Goal: Task Accomplishment & Management: Complete application form

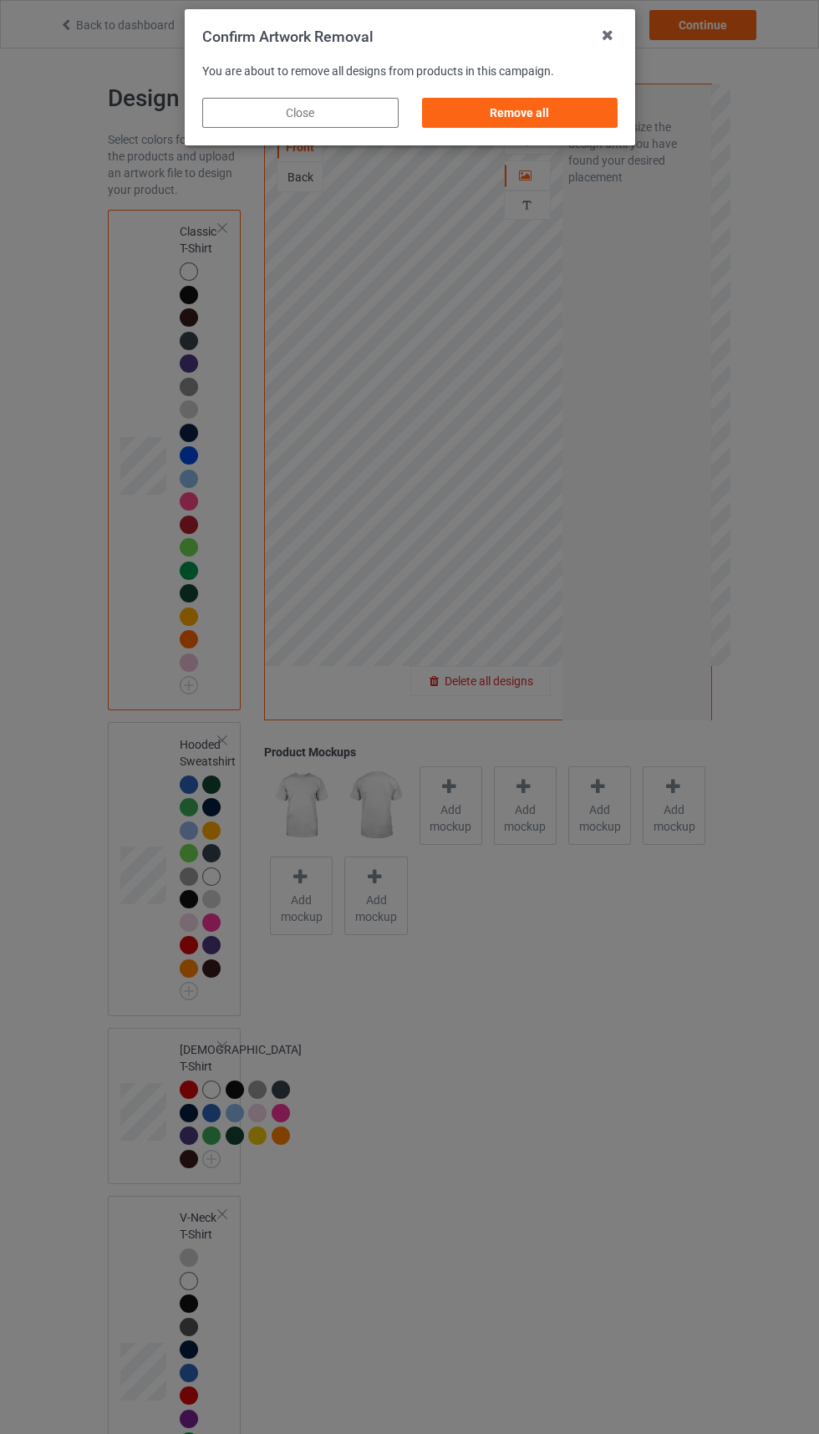
click at [607, 24] on icon at bounding box center [607, 35] width 27 height 27
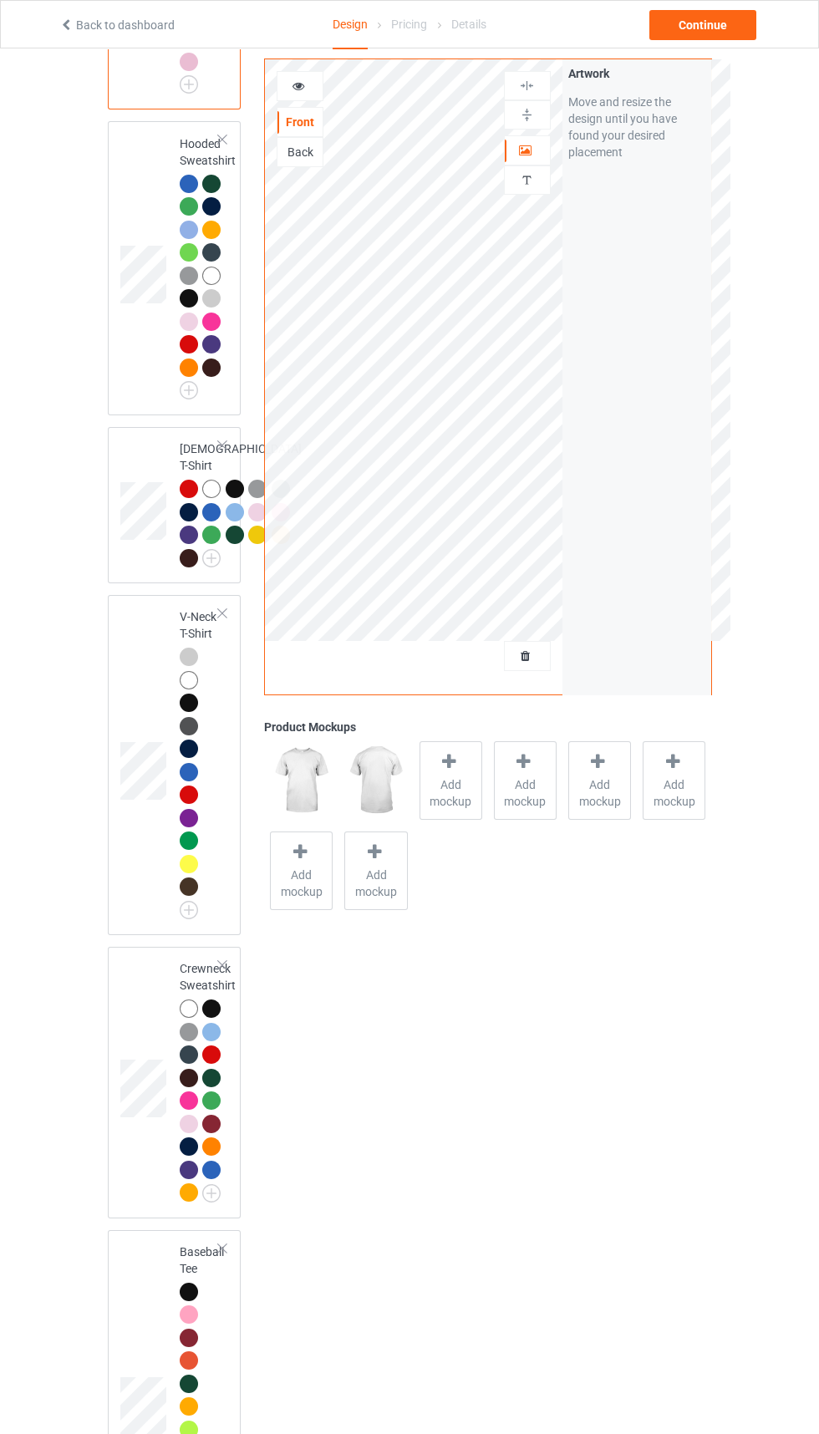
scroll to position [576, 0]
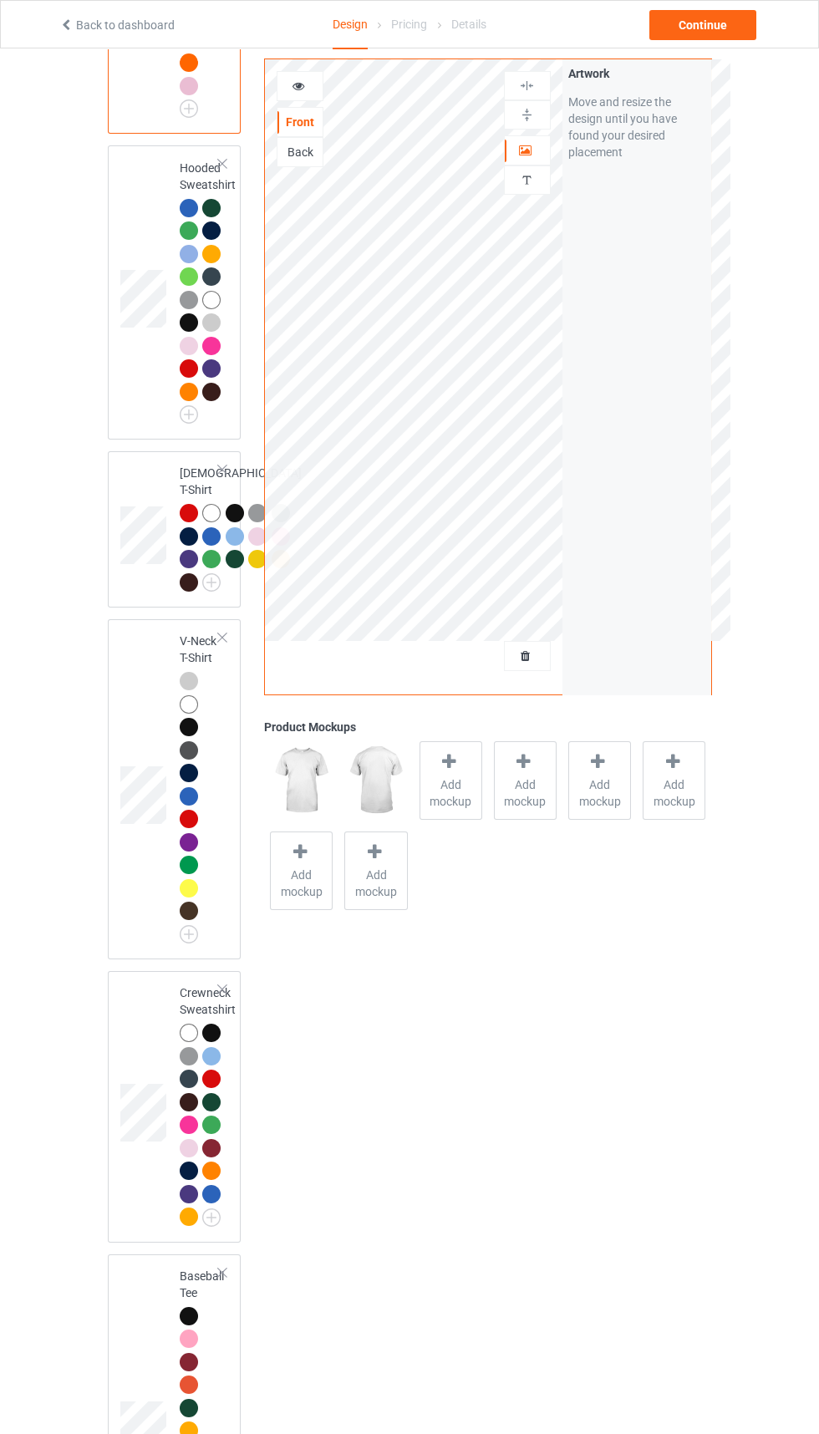
click at [540, 656] on div at bounding box center [527, 655] width 45 height 17
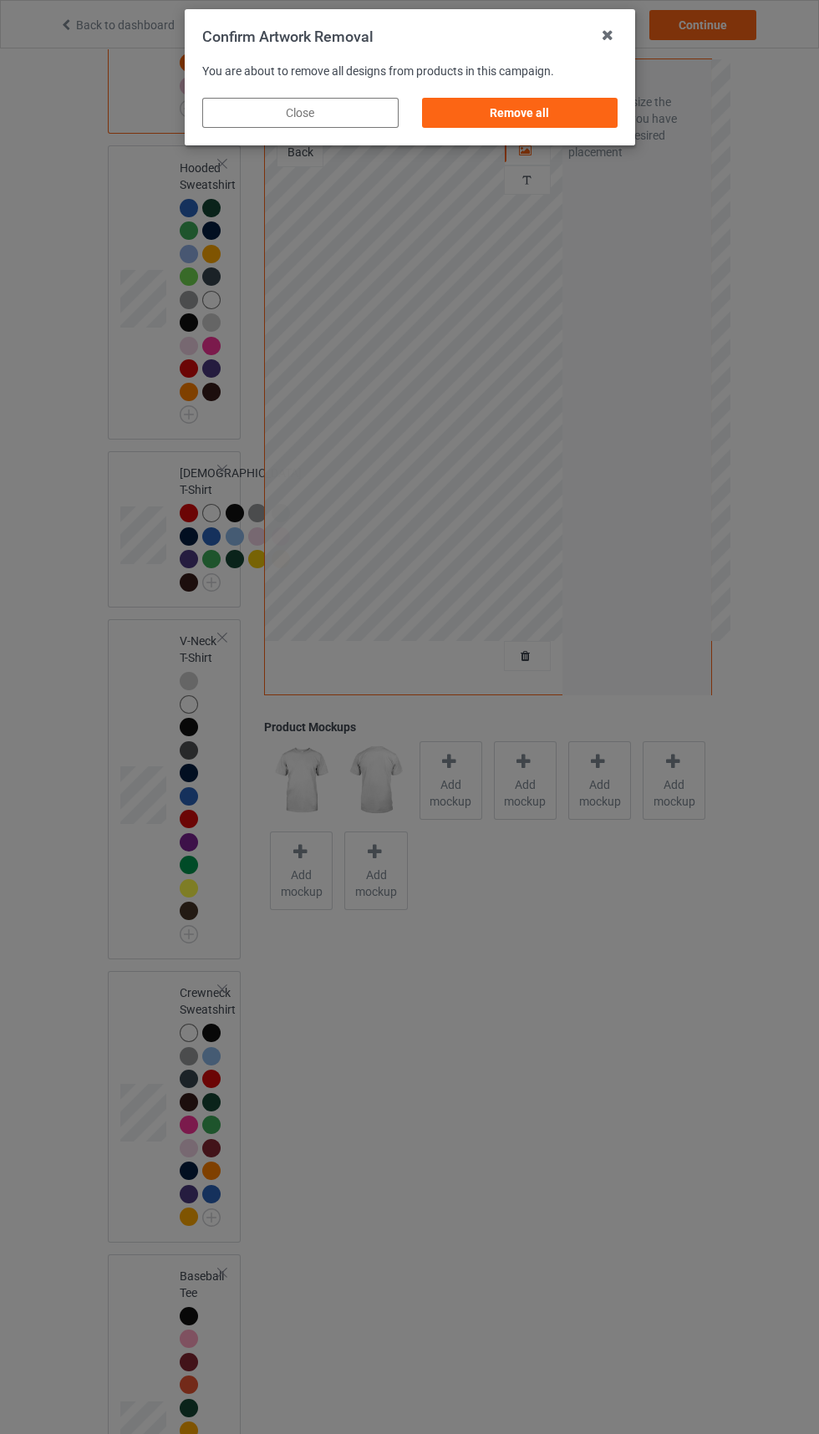
click at [596, 105] on div "Remove all" at bounding box center [519, 113] width 196 height 30
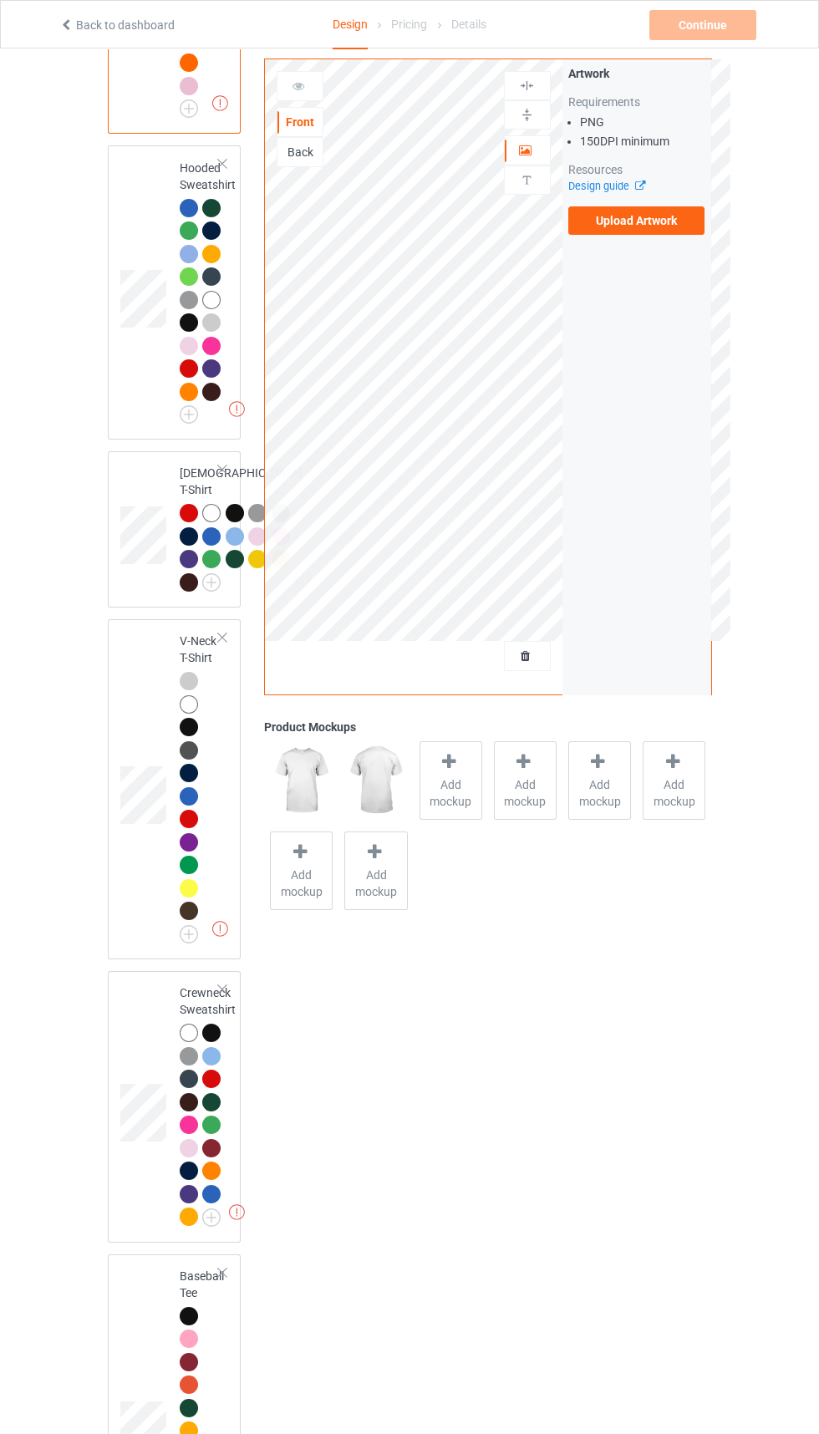
click at [667, 215] on label "Upload Artwork" at bounding box center [636, 220] width 137 height 28
click at [0, 0] on input "Upload Artwork" at bounding box center [0, 0] width 0 height 0
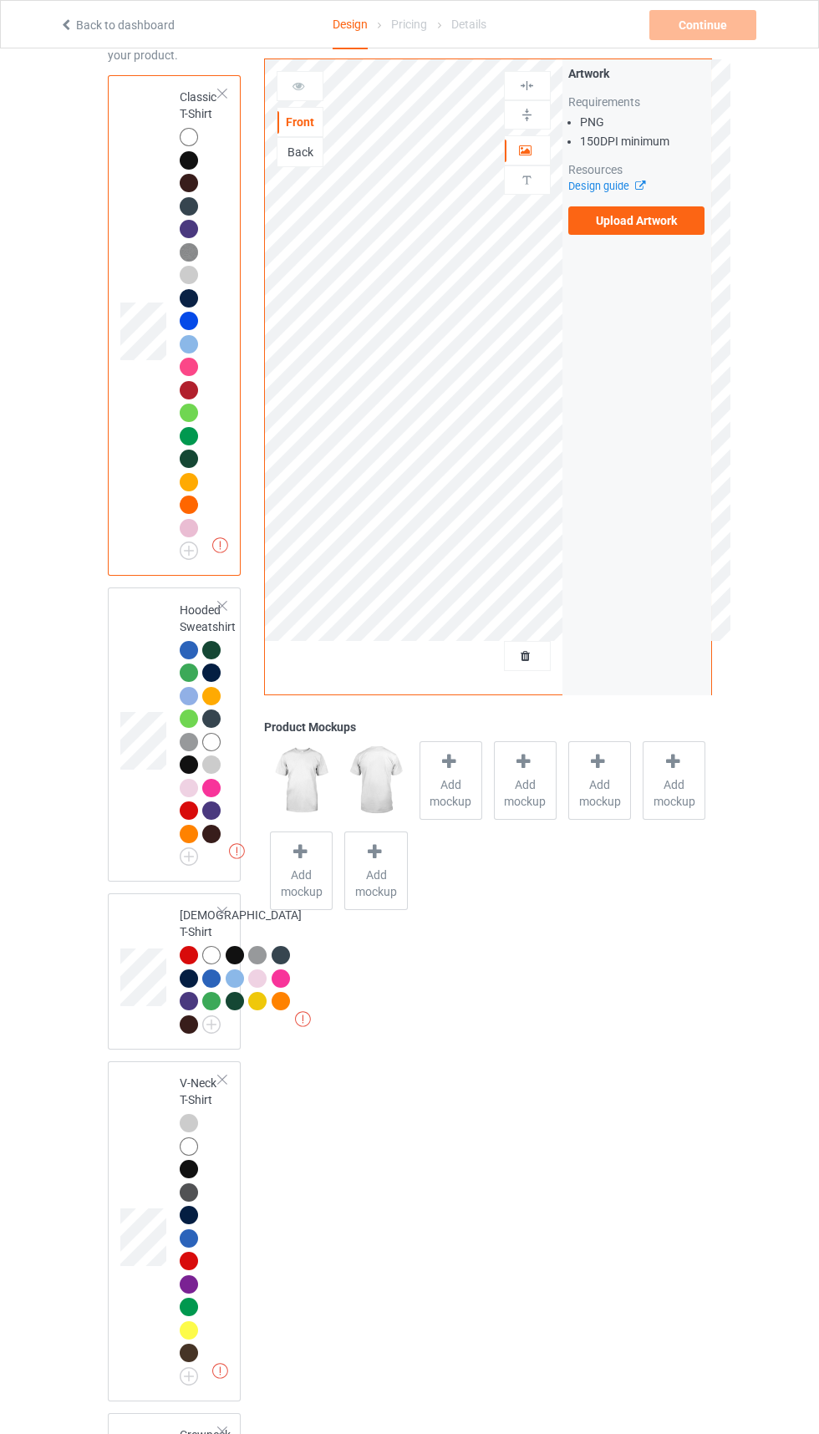
scroll to position [0, 0]
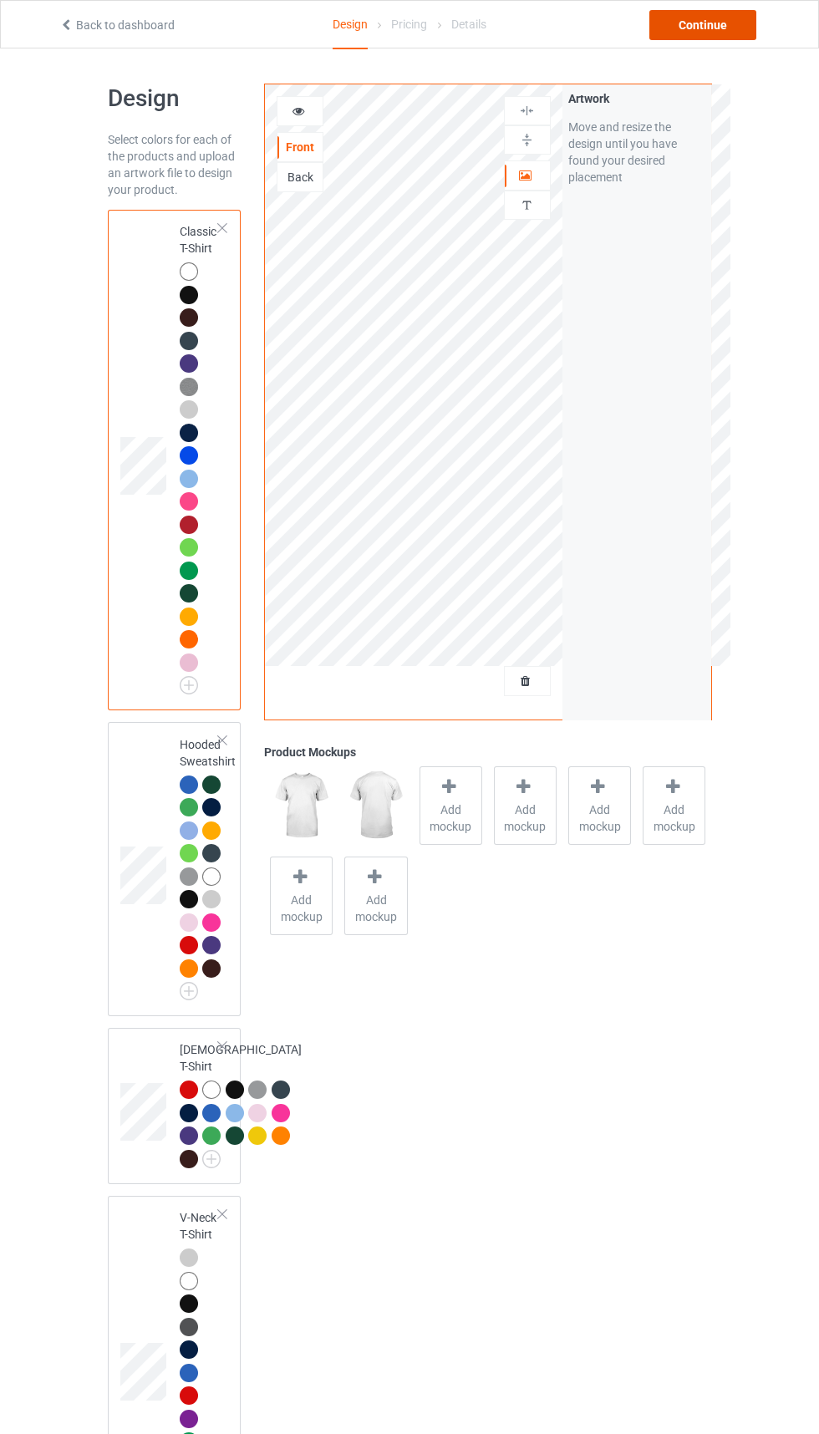
click at [683, 33] on div "Continue" at bounding box center [702, 25] width 107 height 30
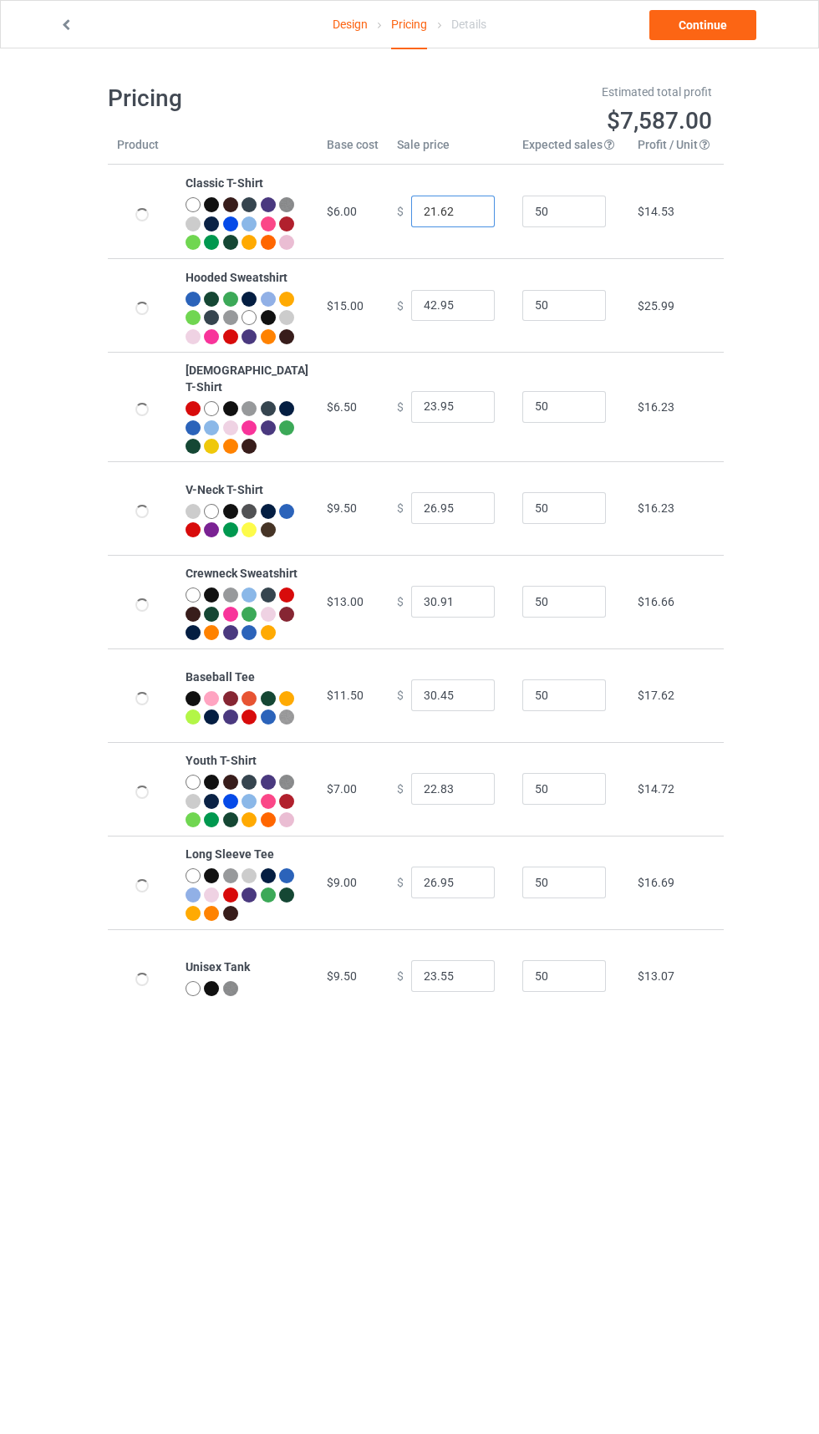
click at [413, 220] on input "21.62" at bounding box center [453, 211] width 84 height 32
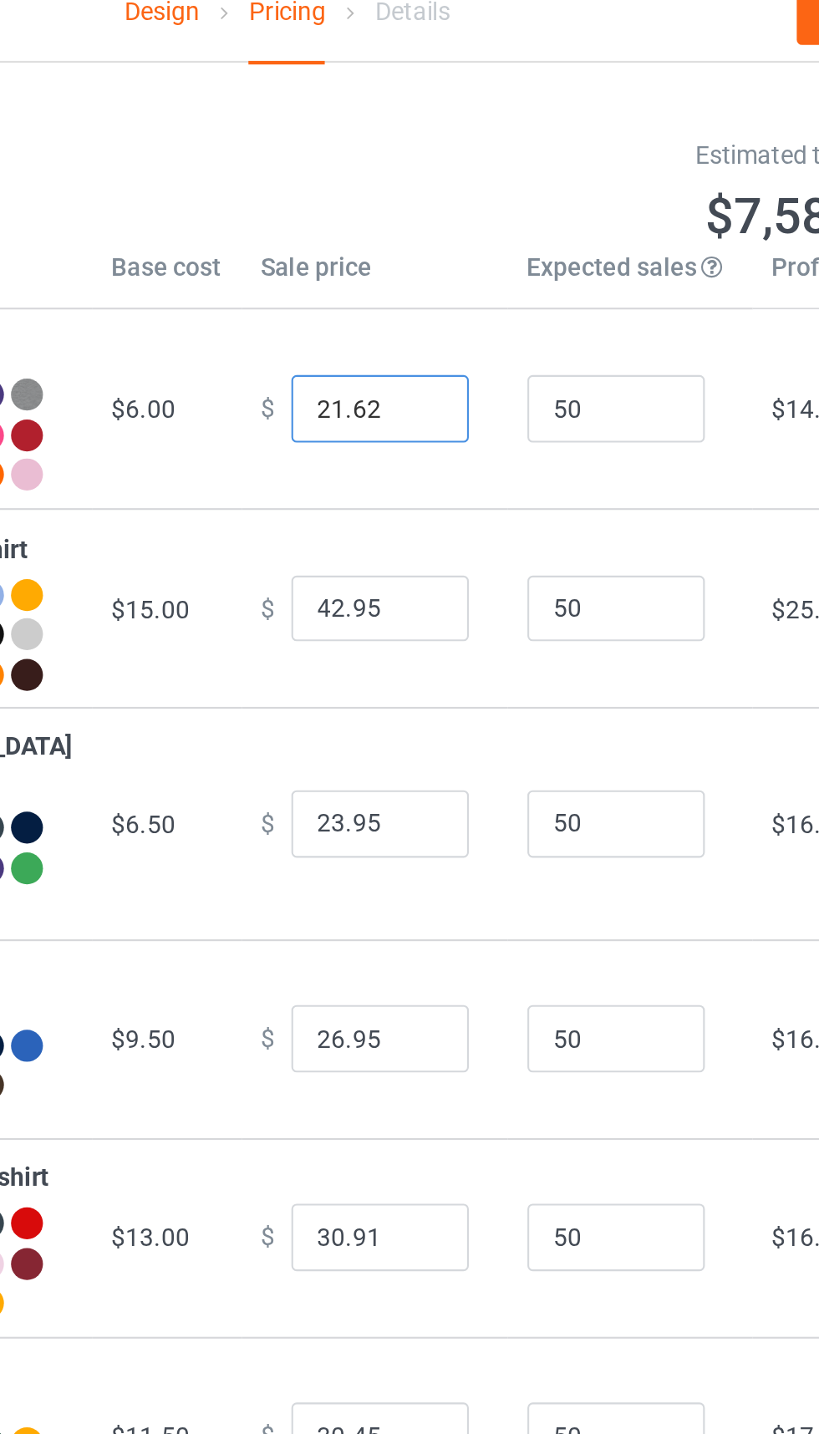
click at [432, 220] on input "21.62" at bounding box center [453, 211] width 84 height 32
click at [423, 217] on input "21.62" at bounding box center [453, 211] width 84 height 32
type input "21.82"
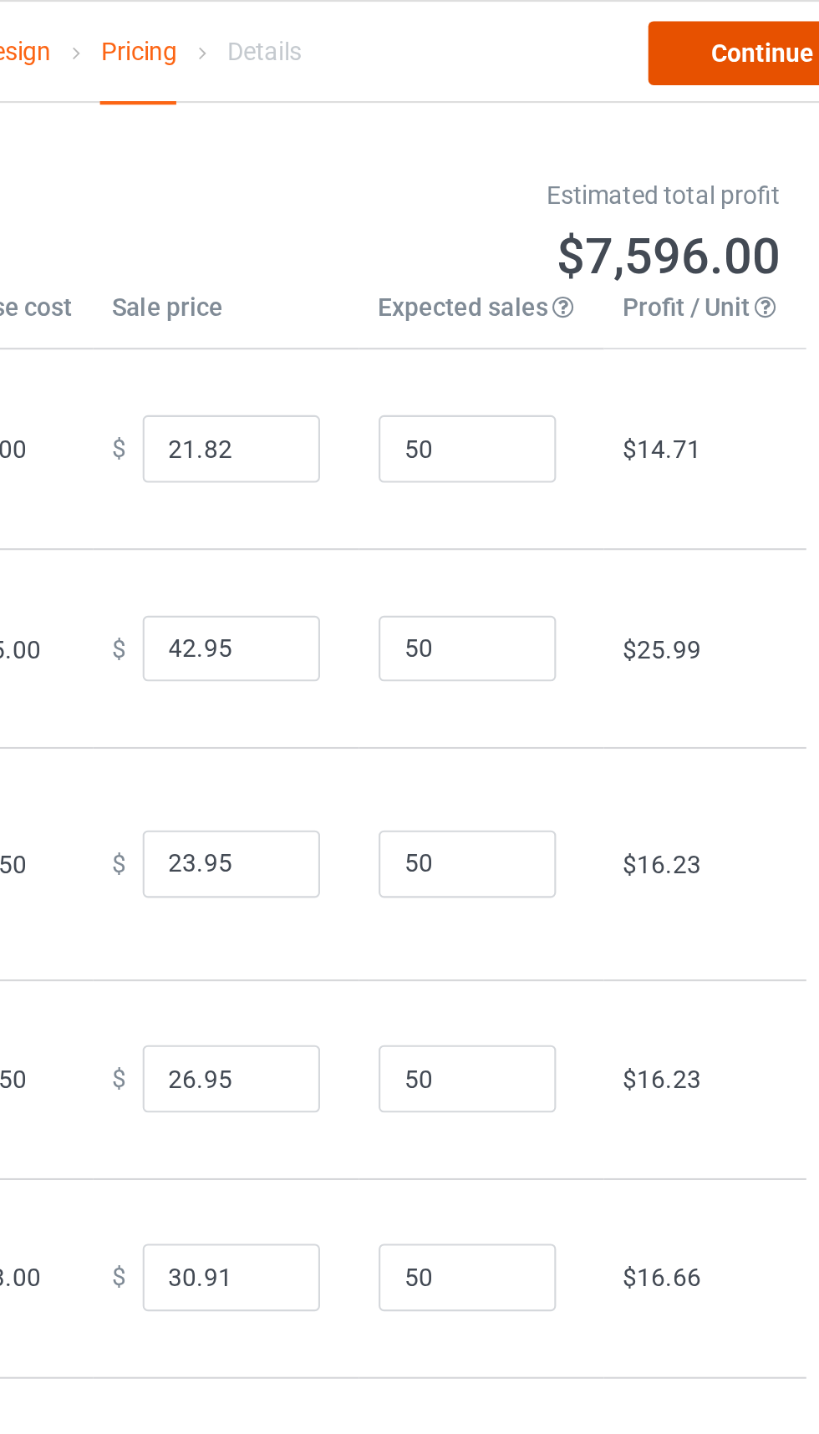
click at [679, 16] on link "Continue" at bounding box center [702, 25] width 107 height 30
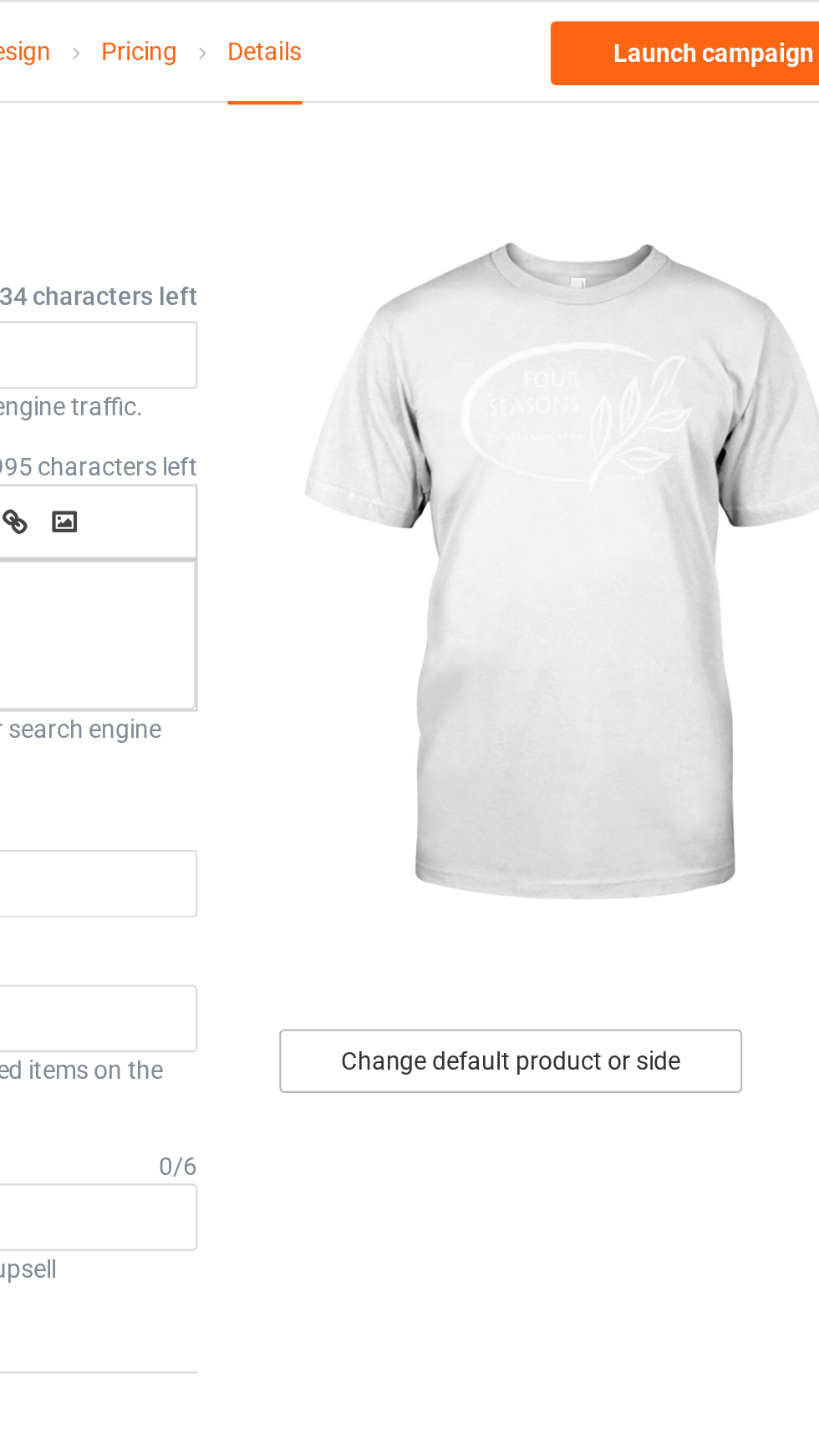
click at [602, 511] on div "Change default product or side" at bounding box center [584, 500] width 218 height 30
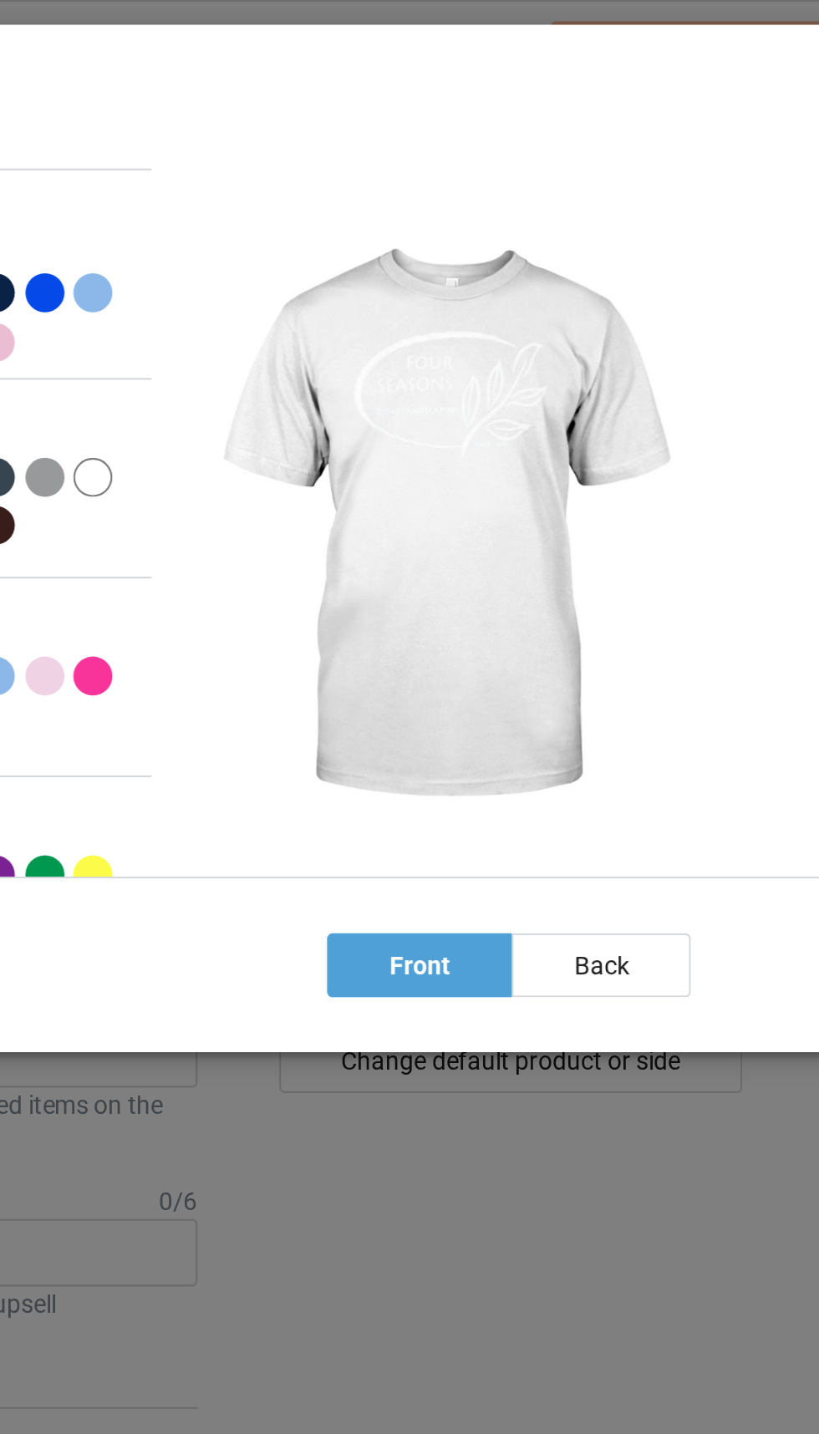
click at [352, 160] on div at bounding box center [343, 163] width 23 height 23
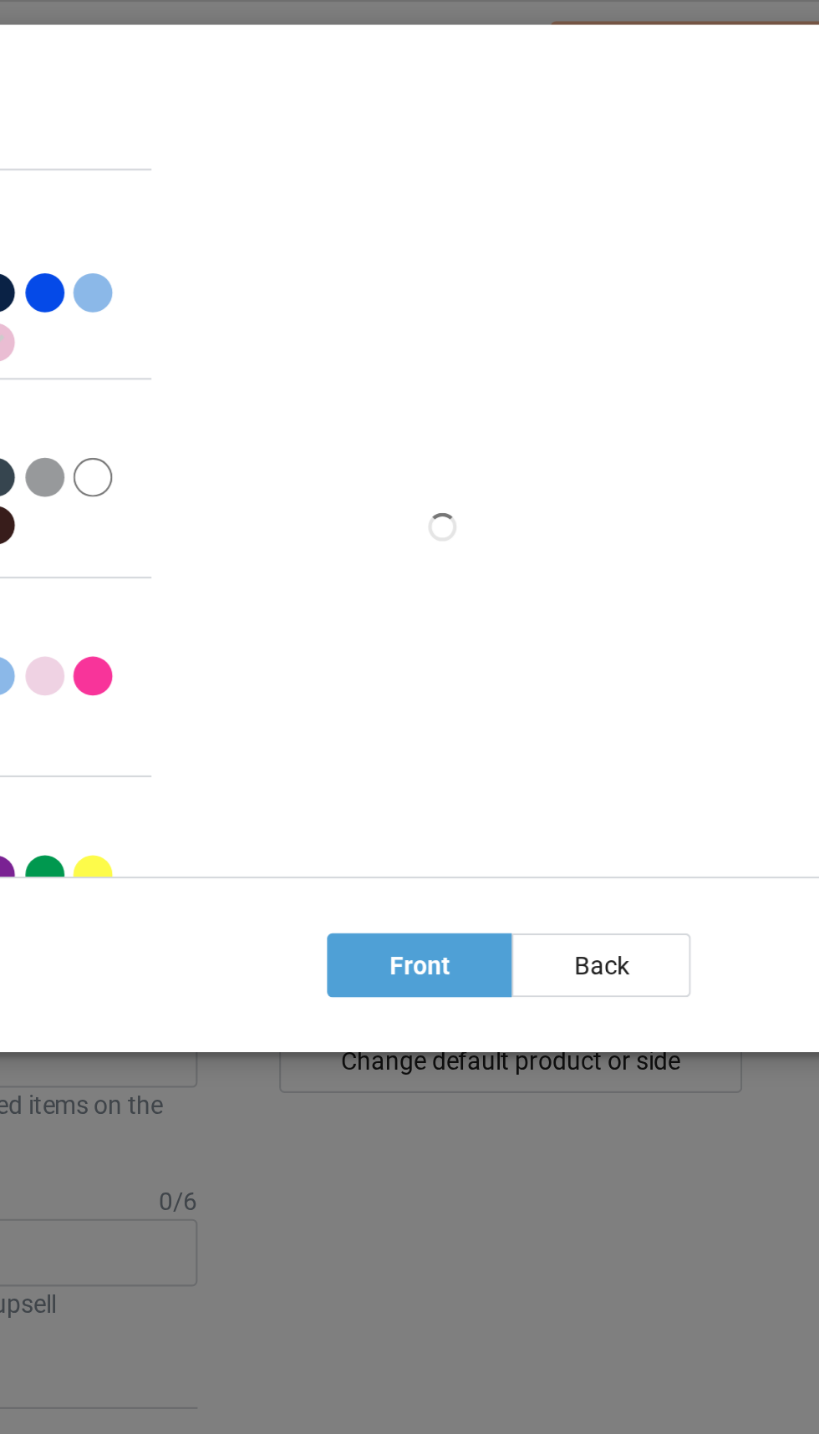
click at [258, 171] on div at bounding box center [252, 163] width 23 height 23
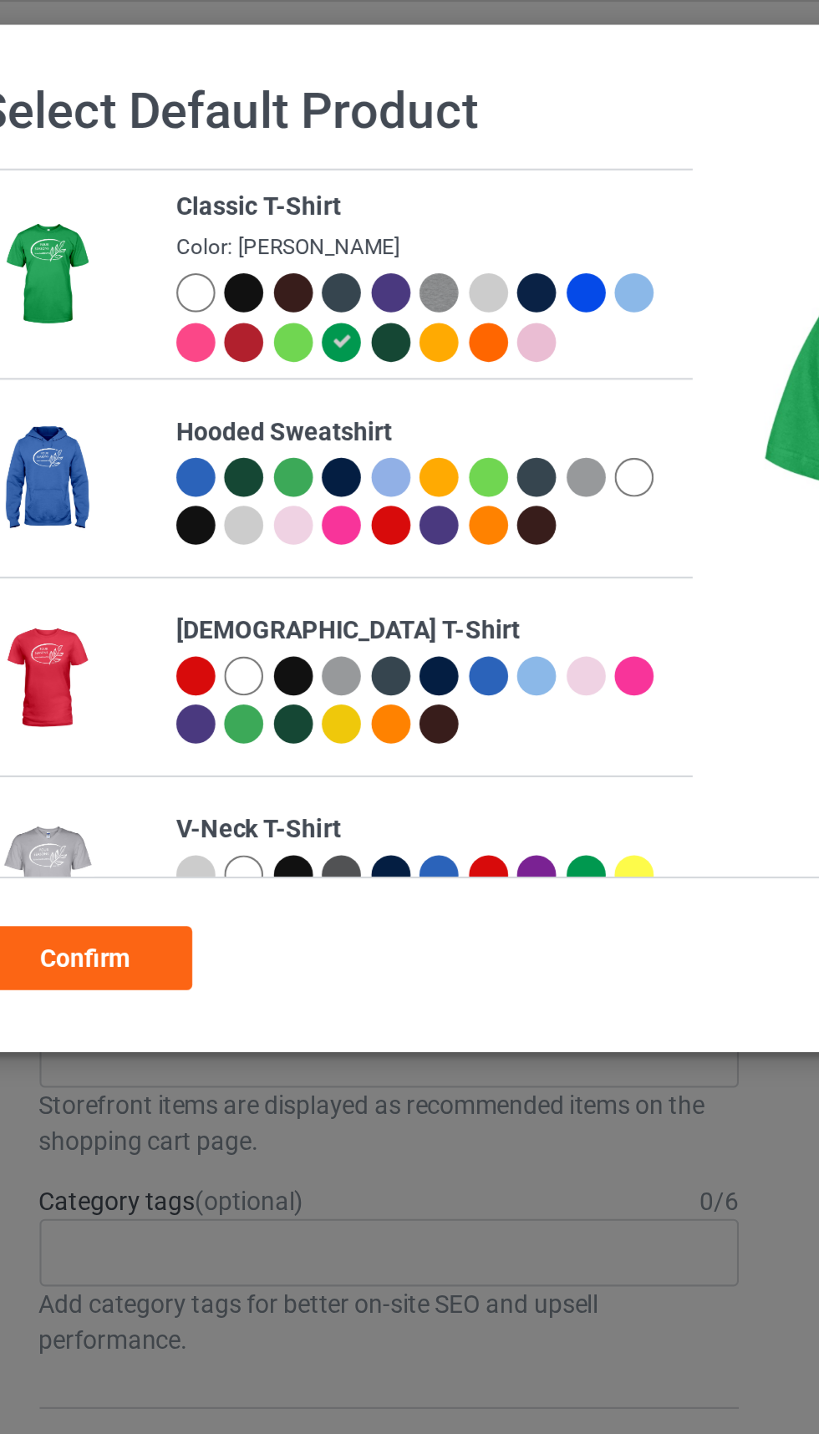
click at [164, 446] on div "Confirm" at bounding box center [129, 451] width 101 height 30
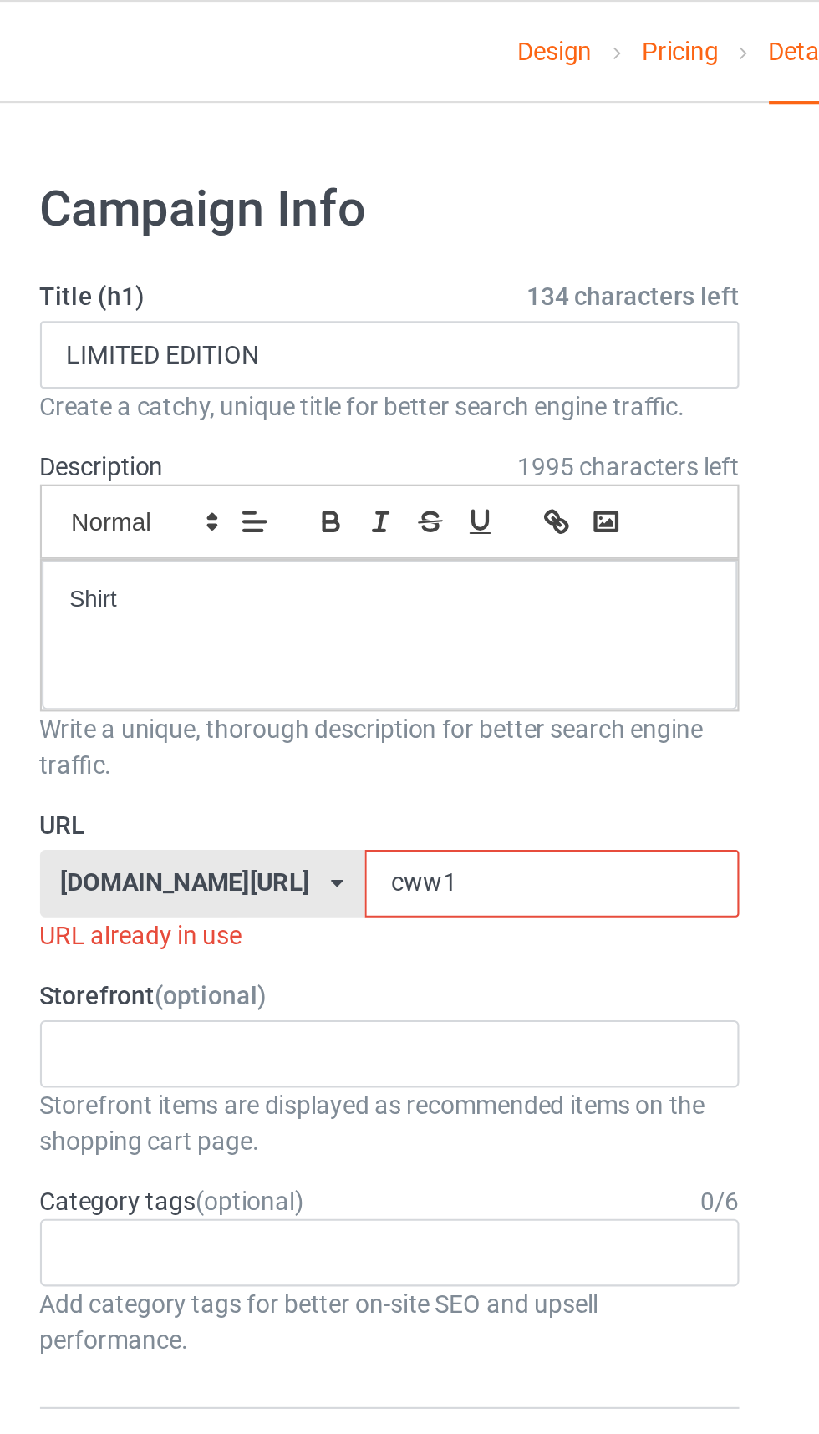
click at [331, 393] on label "URL" at bounding box center [272, 388] width 329 height 17
click at [327, 418] on input "cww1" at bounding box center [349, 416] width 176 height 32
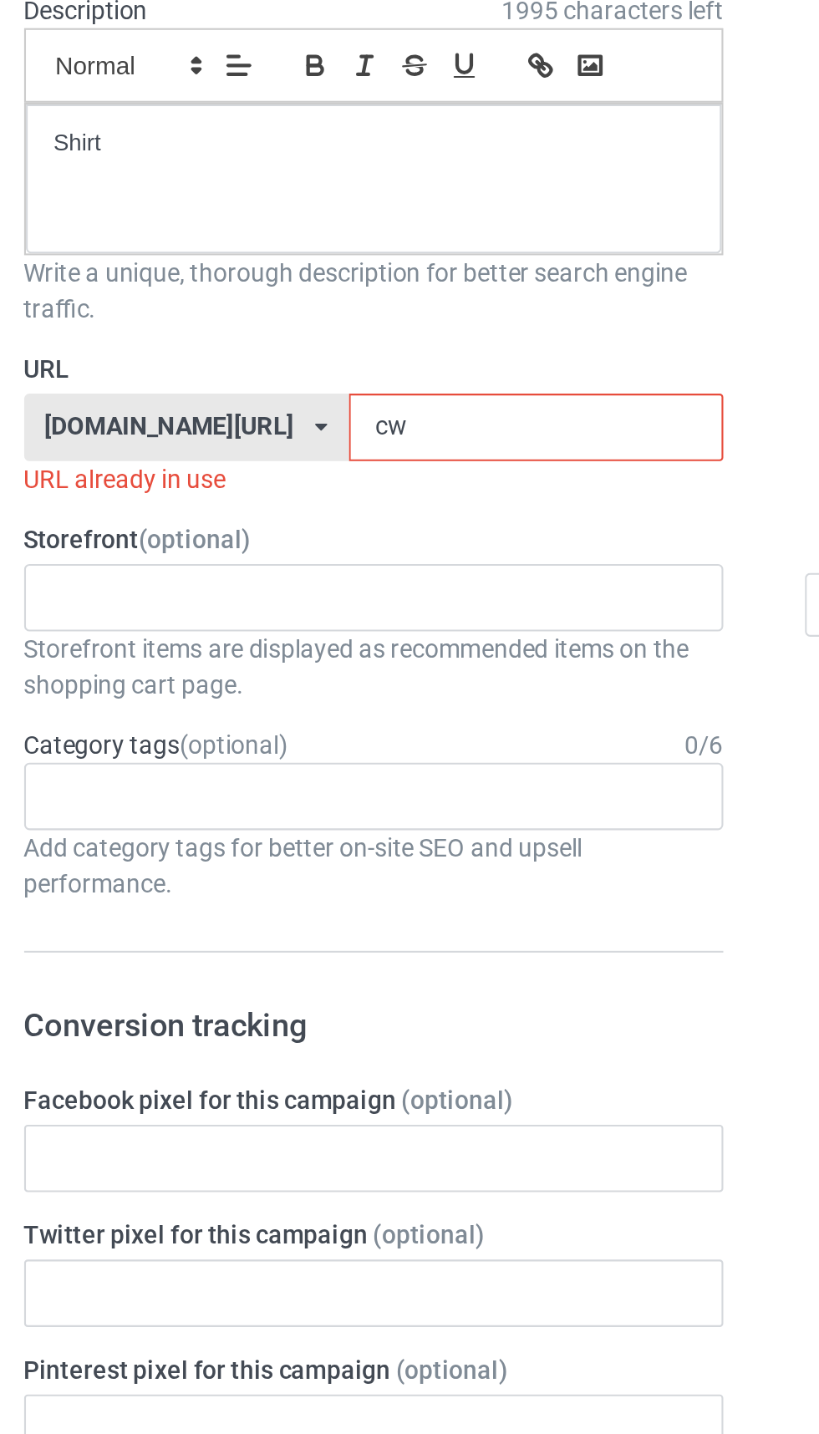
type input "c"
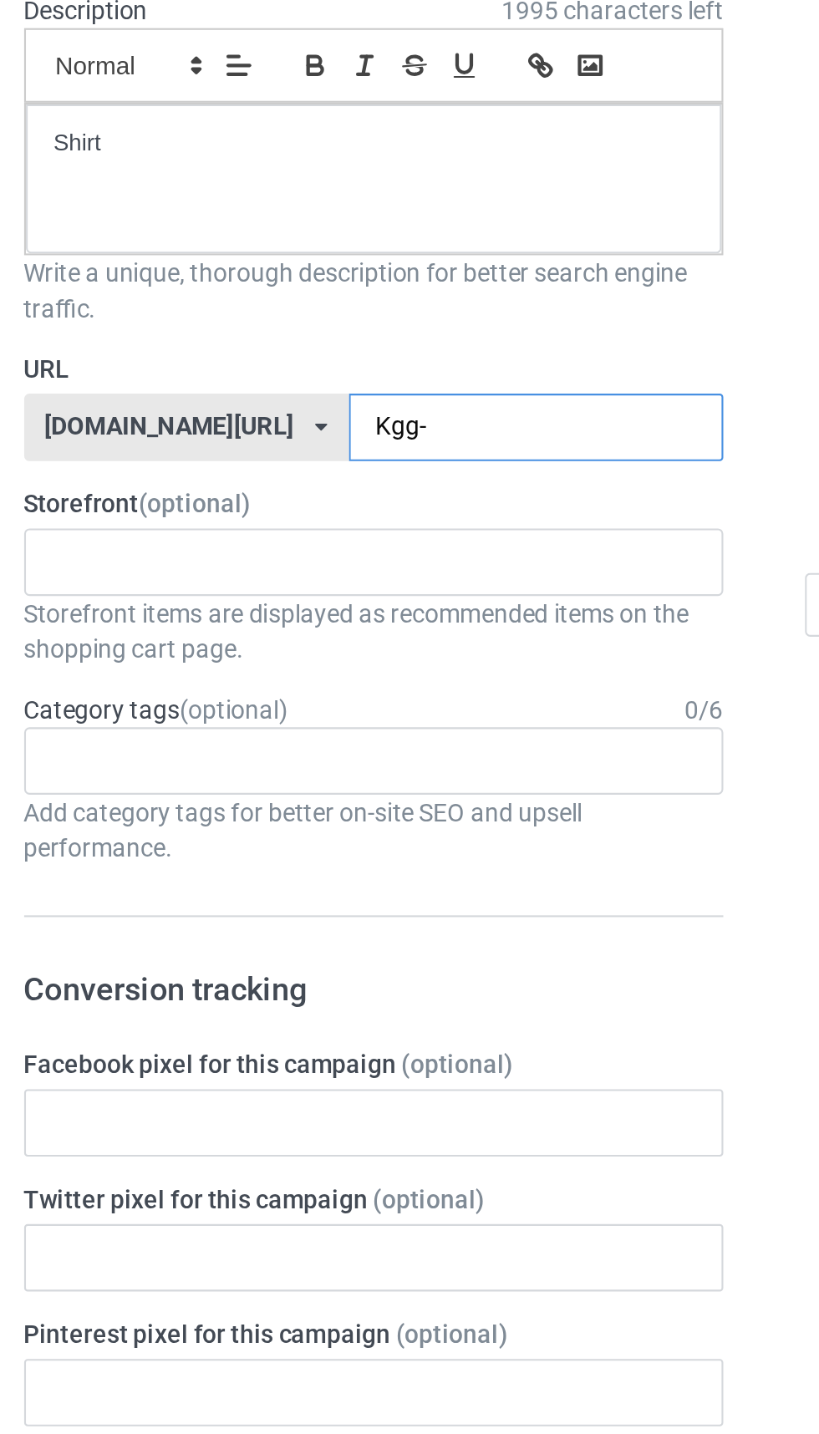
type input "Kgg-1"
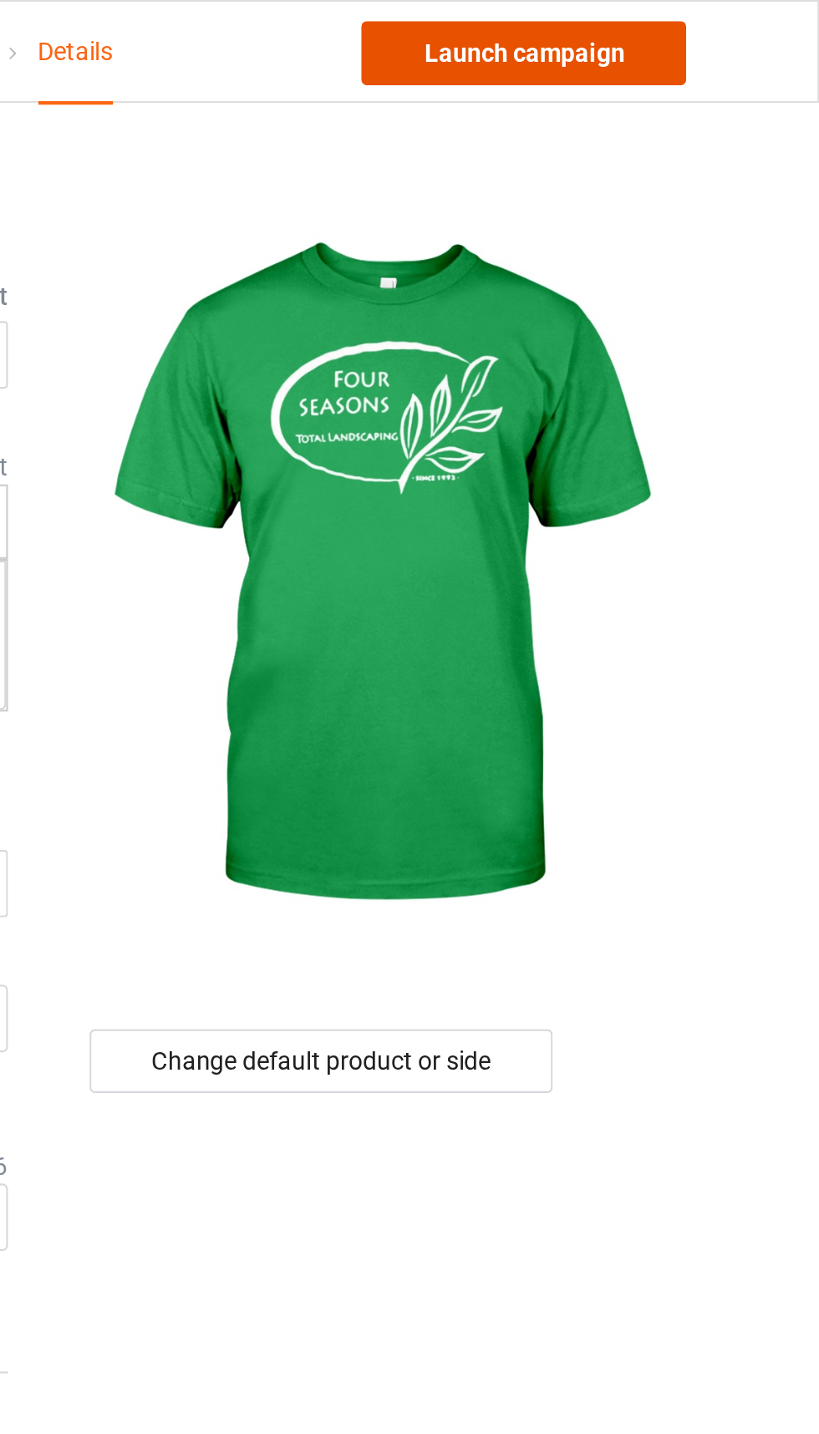
click at [720, 28] on link "Launch campaign" at bounding box center [679, 25] width 153 height 30
